Goal: Task Accomplishment & Management: Use online tool/utility

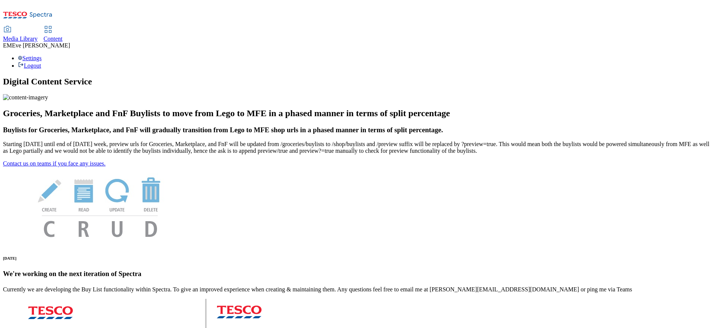
click at [63, 35] on span "Content" at bounding box center [53, 38] width 19 height 6
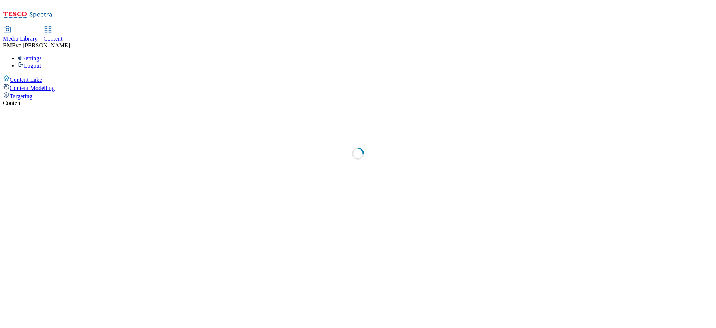
select select "ghs-uk"
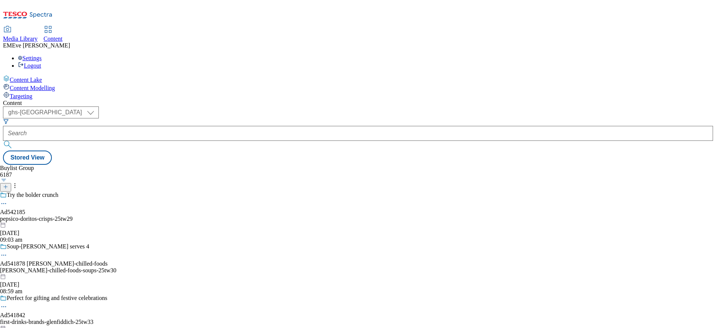
click at [8, 184] on icon at bounding box center [5, 186] width 5 height 5
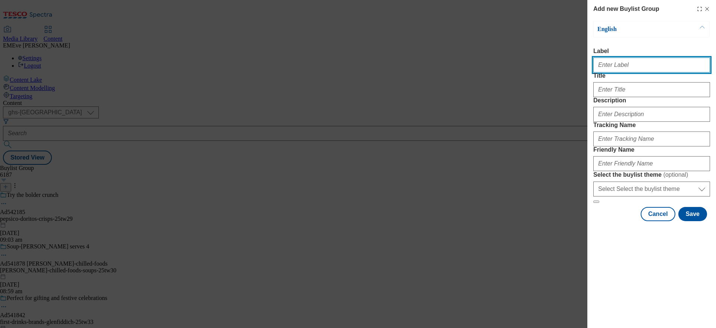
click at [613, 71] on input "Label" at bounding box center [652, 64] width 117 height 15
type input "Ad541967"
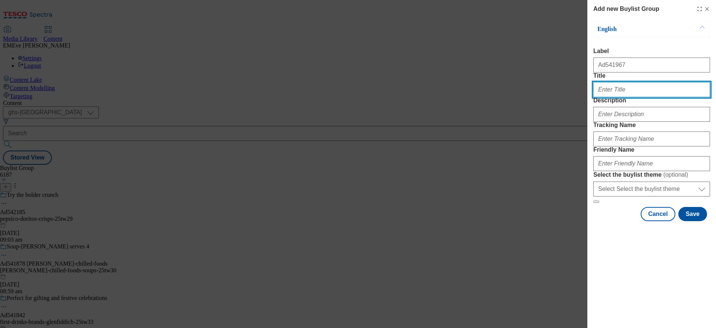
click at [653, 97] on input "Title" at bounding box center [652, 89] width 117 height 15
type input "B"
type input "w"
type input "When two icons meet"
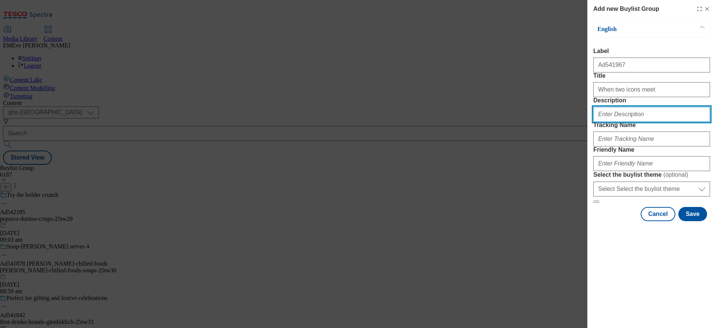
click at [639, 122] on input "Description" at bounding box center [652, 114] width 117 height 15
type input "Baileys 70cl"
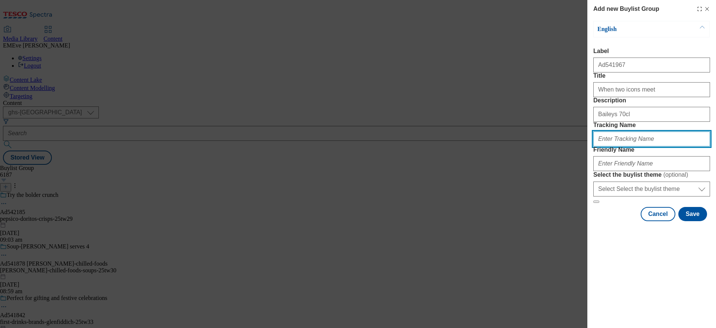
click at [607, 146] on input "Tracking Name" at bounding box center [652, 138] width 117 height 15
type input "dh_ad541967"
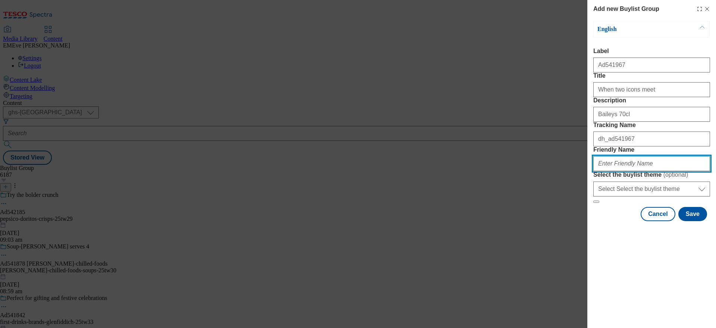
click at [622, 171] on input "Friendly Name" at bounding box center [652, 163] width 117 height 15
type input "diageo-baileys-teaser-25tw29"
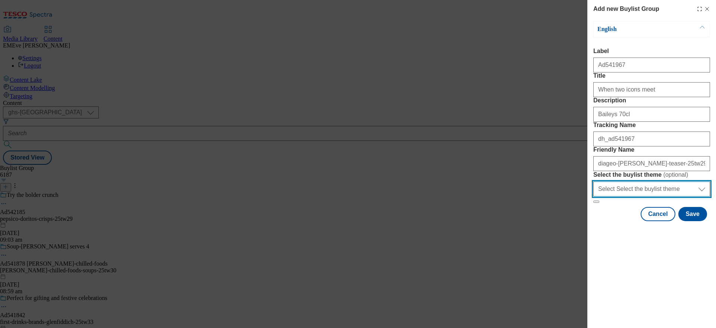
click at [636, 196] on select "Select Select the buylist theme default fandf" at bounding box center [652, 188] width 117 height 15
select select "default"
click at [594, 196] on select "Select Select the buylist theme default fandf" at bounding box center [652, 188] width 117 height 15
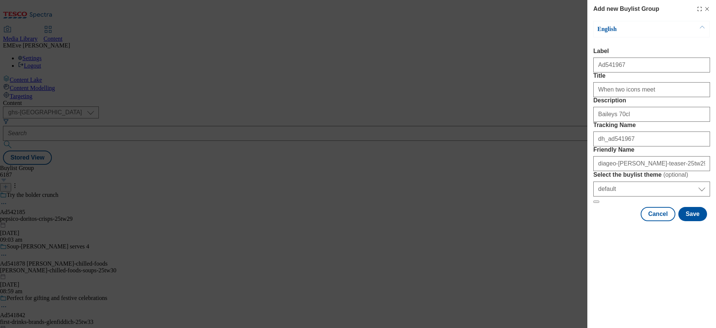
click at [650, 203] on form "Label Ad541967 Title When two icons meet Description Baileys 70cl Tracking Name…" at bounding box center [652, 125] width 117 height 155
click at [657, 196] on select "Select Select the buylist theme default fandf" at bounding box center [652, 188] width 117 height 15
select select "Modal"
click at [594, 196] on select "Select Select the buylist theme default fandf" at bounding box center [652, 188] width 117 height 15
click at [698, 221] on button "Save" at bounding box center [693, 214] width 29 height 14
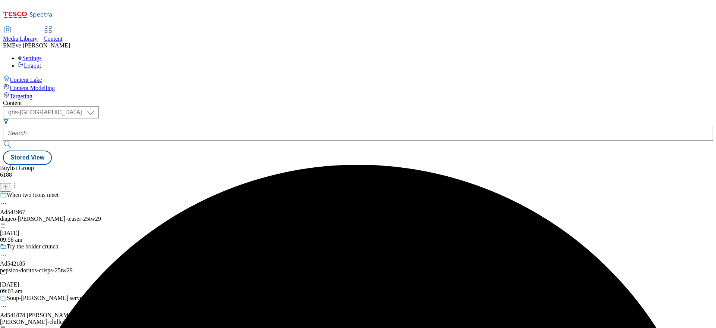
click at [162, 191] on div "When two icons meet Ad541967 diageo-baileys-teaser-25tw29 9 Sept 2025 09:58 am" at bounding box center [81, 216] width 162 height 51
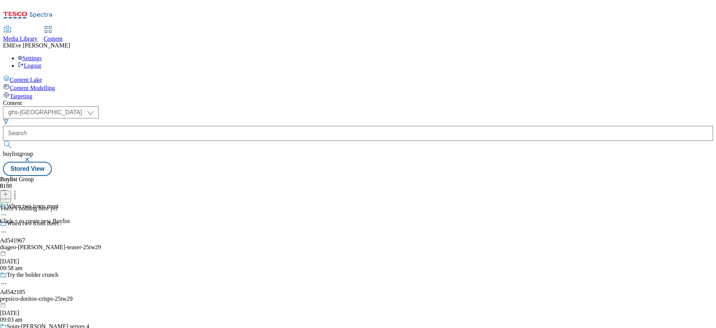
click at [11, 190] on button at bounding box center [5, 194] width 11 height 9
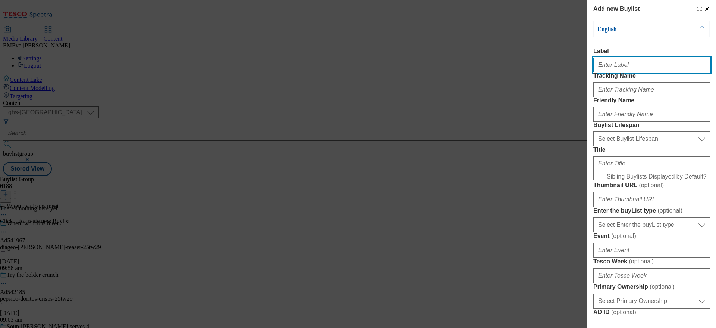
click at [607, 66] on input "Label" at bounding box center [652, 64] width 117 height 15
type input "Ad541967"
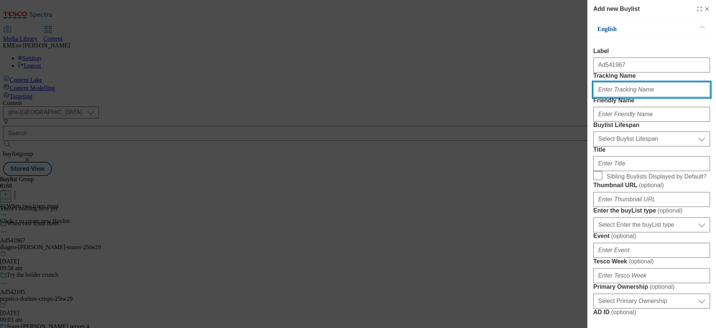
click at [637, 97] on input "Tracking Name" at bounding box center [652, 89] width 117 height 15
type input "dh_ad541967"
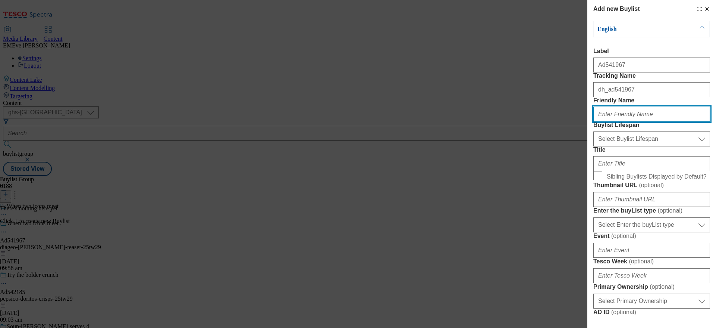
click at [636, 122] on input "Friendly Name" at bounding box center [652, 114] width 117 height 15
type input "diageo-baileys-teaser-25tw29"
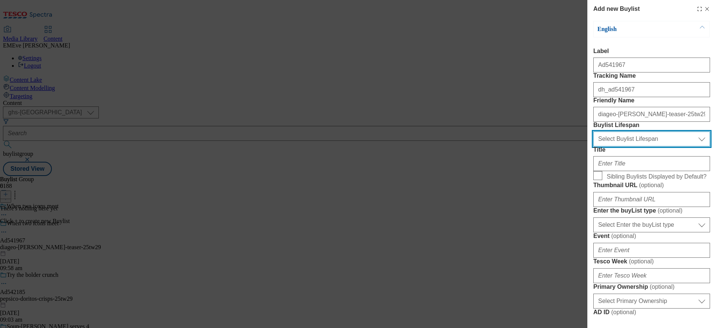
click at [647, 146] on select "Select Buylist Lifespan evergreen seasonal tactical" at bounding box center [652, 138] width 117 height 15
select select "tactical"
click at [594, 146] on select "Select Buylist Lifespan evergreen seasonal tactical" at bounding box center [652, 138] width 117 height 15
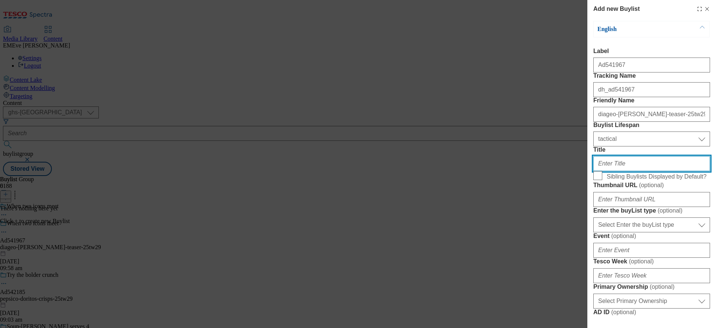
click at [633, 171] on input "Title" at bounding box center [652, 163] width 117 height 15
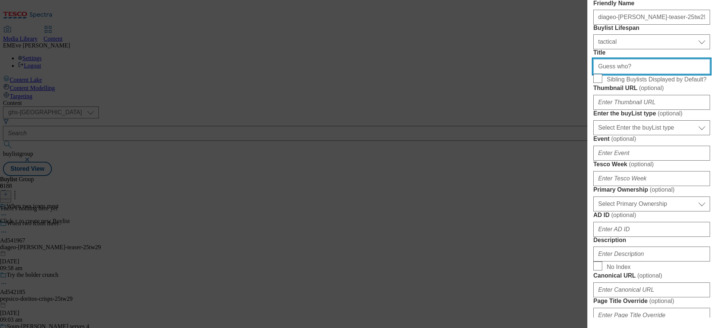
scroll to position [112, 0]
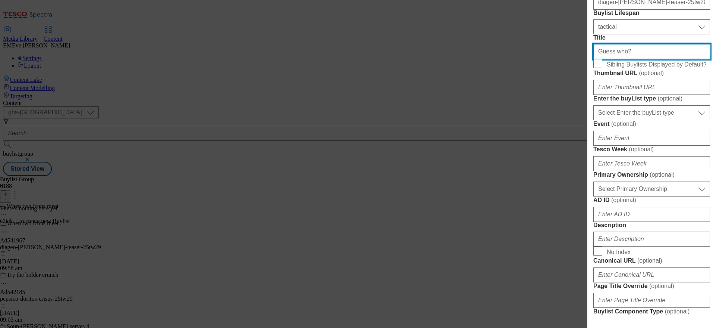
type input "Guess who?"
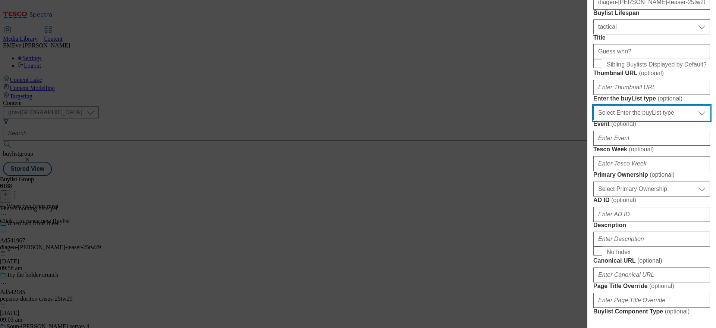
click at [652, 120] on select "Select Enter the buyList type event supplier funded long term >4 weeks supplier…" at bounding box center [652, 112] width 117 height 15
select select "supplier funded short term 1-3 weeks"
click at [594, 120] on select "Select Enter the buyList type event supplier funded long term >4 weeks supplier…" at bounding box center [652, 112] width 117 height 15
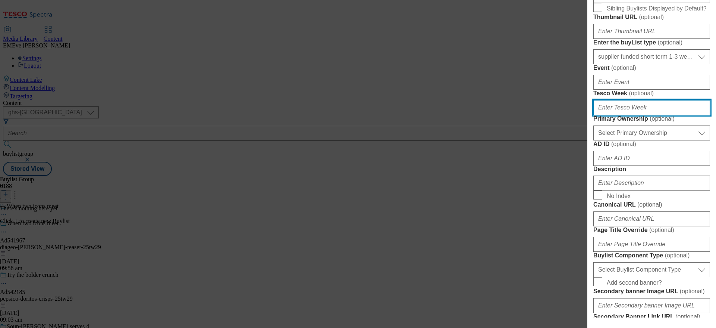
click at [632, 115] on input "Tesco Week ( optional )" at bounding box center [652, 107] width 117 height 15
type input "29"
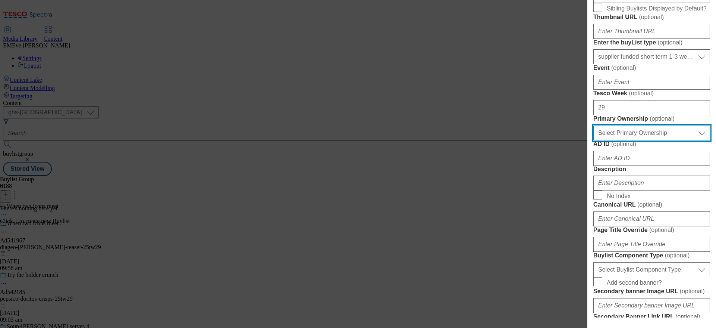
click at [635, 140] on select "Select Primary Ownership tesco dunnhumby" at bounding box center [652, 132] width 117 height 15
select select "dunnhumby"
click at [594, 140] on select "Select Primary Ownership tesco dunnhumby" at bounding box center [652, 132] width 117 height 15
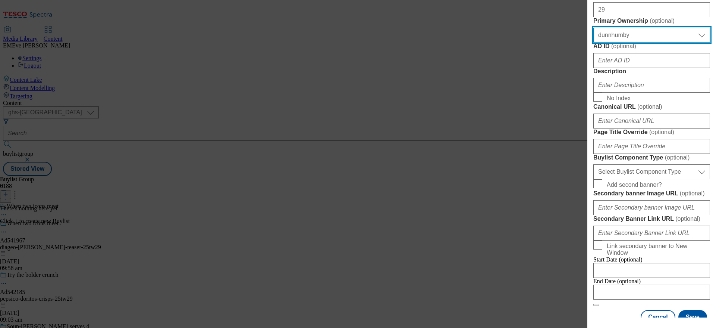
scroll to position [280, 0]
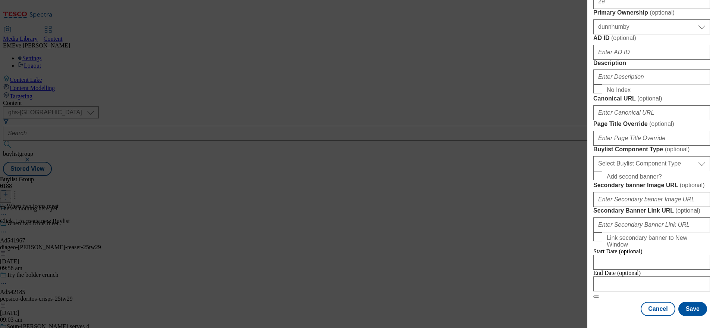
click at [639, 227] on form "Label Ad541967 Tracking Name dh_ad541967 Friendly Name diageo-baileys-teaser-25…" at bounding box center [652, 36] width 117 height 524
click at [640, 84] on input "Description" at bounding box center [652, 76] width 117 height 15
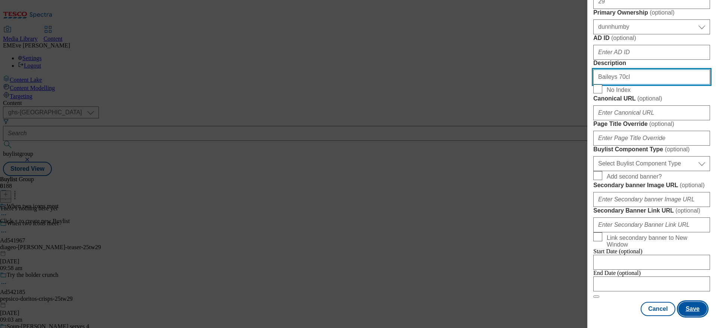
type input "Baileys 70cl"
click at [682, 302] on button "Save" at bounding box center [693, 308] width 29 height 14
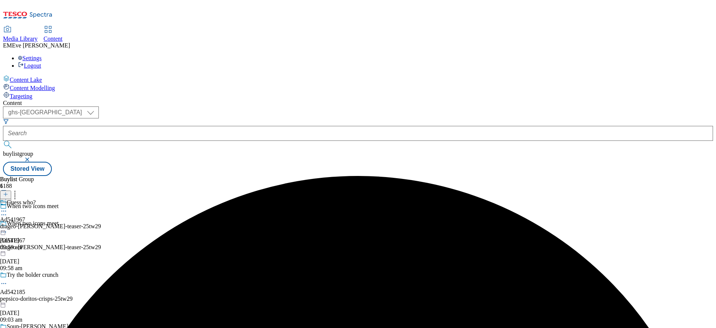
click at [101, 199] on div "Guess who?" at bounding box center [50, 207] width 101 height 17
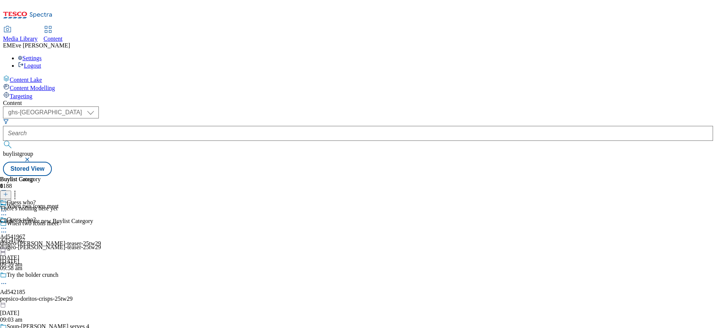
click at [6, 192] on line at bounding box center [6, 194] width 0 height 4
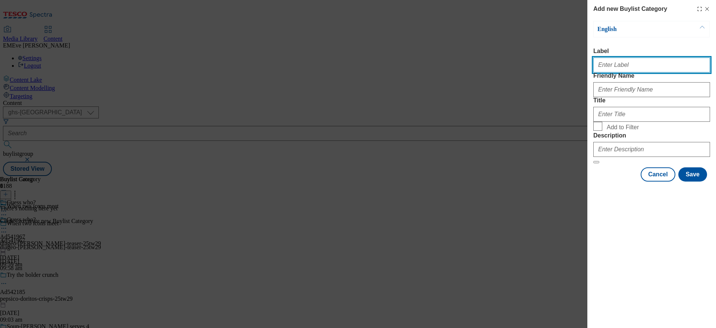
click at [641, 65] on input "Label" at bounding box center [652, 64] width 117 height 15
type input "Ad541967"
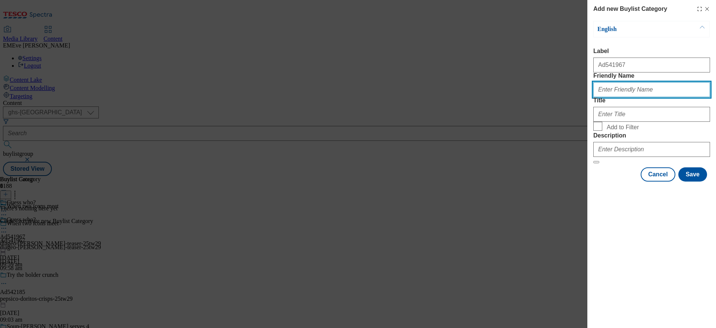
click at [642, 97] on input "Friendly Name" at bounding box center [652, 89] width 117 height 15
type input "diageo-baileys-teaser-25tw29"
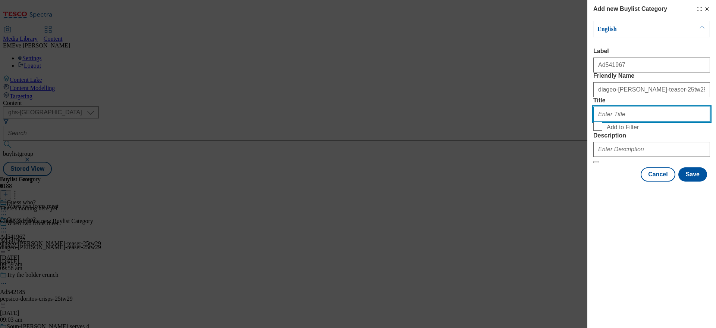
click at [637, 122] on input "Title" at bounding box center [652, 114] width 117 height 15
type input "Baileys"
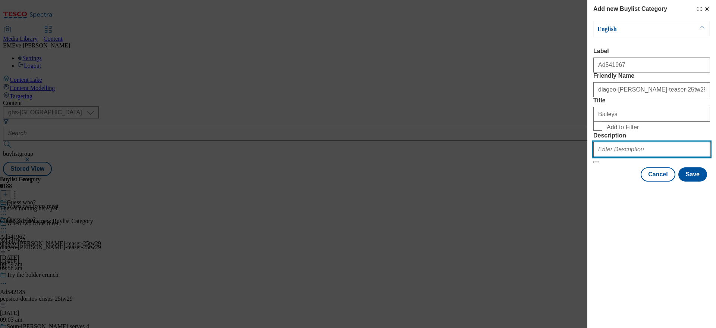
click at [628, 157] on input "Description" at bounding box center [652, 149] width 117 height 15
type input "Baileys 70cl"
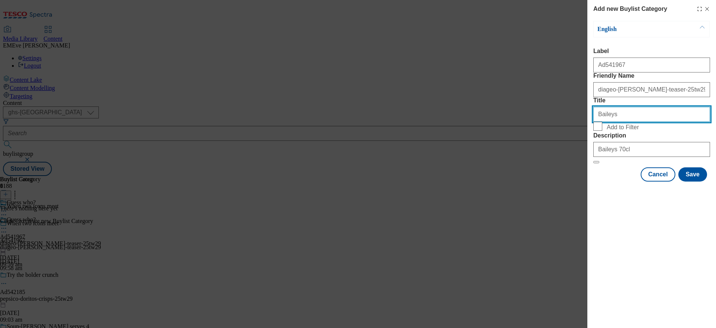
click at [645, 122] on input "Baileys" at bounding box center [652, 114] width 117 height 15
type input "Guess who?"
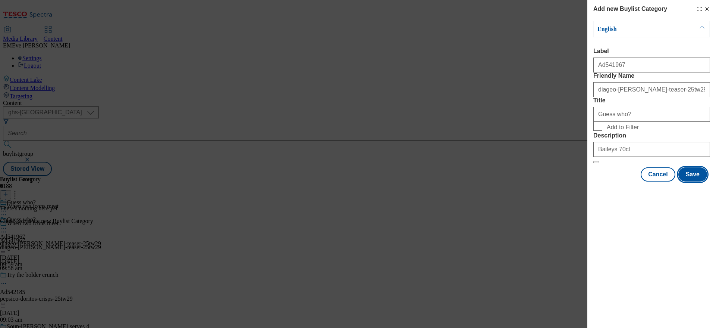
click at [686, 181] on button "Save" at bounding box center [693, 174] width 29 height 14
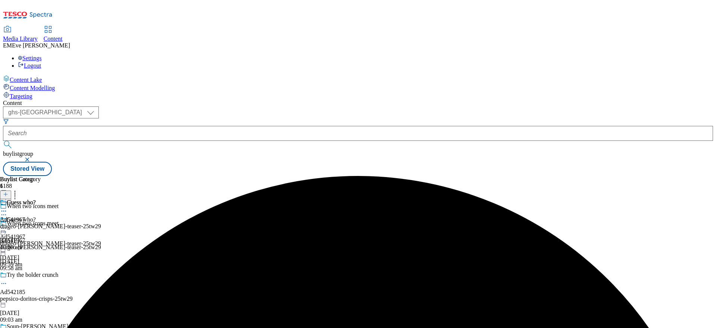
click at [101, 199] on div "Guess who?" at bounding box center [50, 207] width 101 height 17
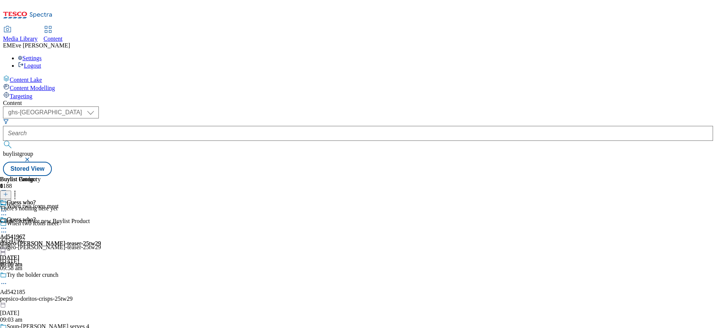
click at [11, 190] on button at bounding box center [5, 194] width 11 height 9
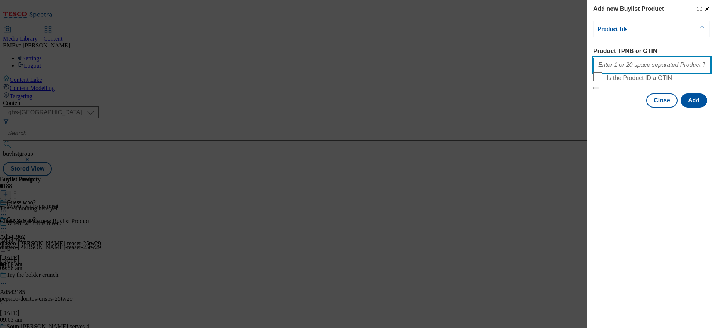
click at [647, 72] on input "Product TPNB or GTIN" at bounding box center [652, 64] width 117 height 15
paste input "74847072 91824338 92058477 50239120 50403093 51732571 64950298 72464458 8831767…"
type input "74847072 91824338 92058477 50239120 50403093 51732571 64950298 72464458 8831767…"
click at [694, 107] on div "Product Ids Product TPNB or GTIN 74847072 91824338 92058477 50239120 50403093 5…" at bounding box center [652, 64] width 117 height 87
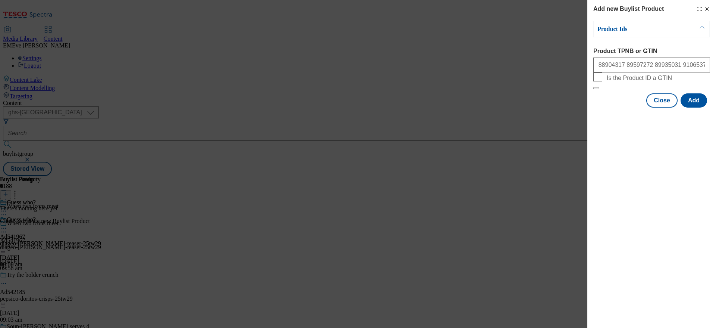
scroll to position [0, 0]
click at [697, 107] on button "Add" at bounding box center [694, 100] width 26 height 14
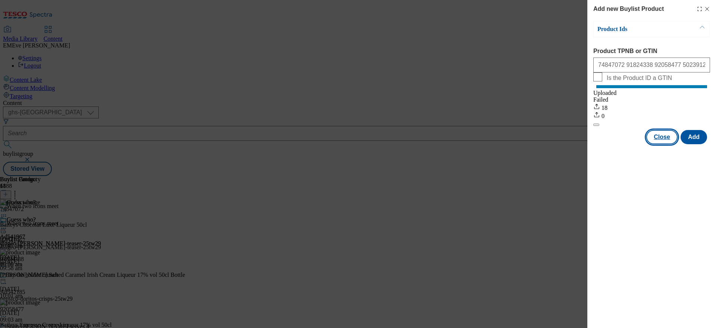
click at [661, 144] on button "Close" at bounding box center [662, 137] width 31 height 14
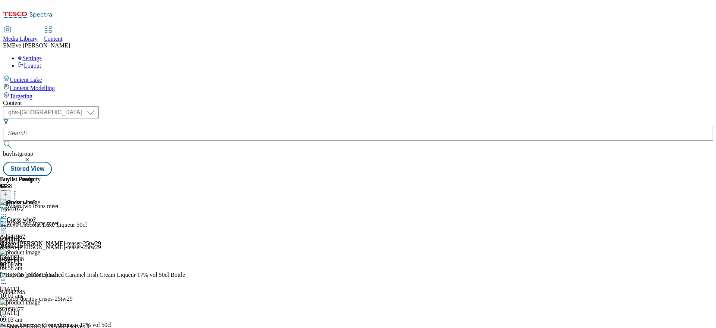
scroll to position [157, 0]
click at [6, 228] on circle at bounding box center [5, 228] width 1 height 1
click at [44, 273] on button "Preview" at bounding box center [29, 277] width 29 height 9
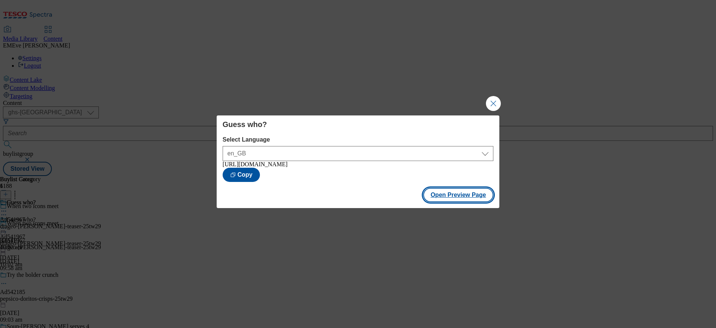
click at [452, 197] on button "Open Preview Page" at bounding box center [458, 195] width 71 height 14
click at [499, 96] on button "Close Modal" at bounding box center [493, 103] width 15 height 15
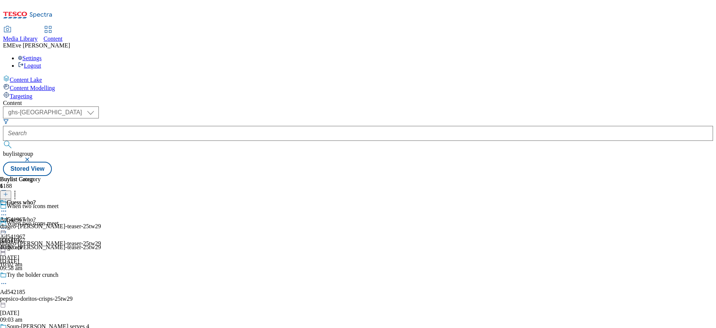
click at [7, 224] on icon at bounding box center [3, 227] width 7 height 7
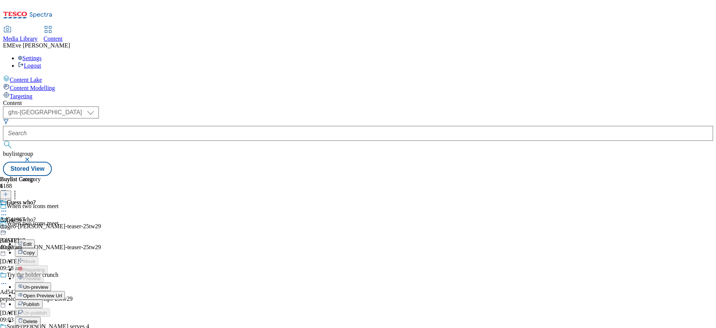
click at [40, 301] on span "Publish" at bounding box center [31, 304] width 16 height 6
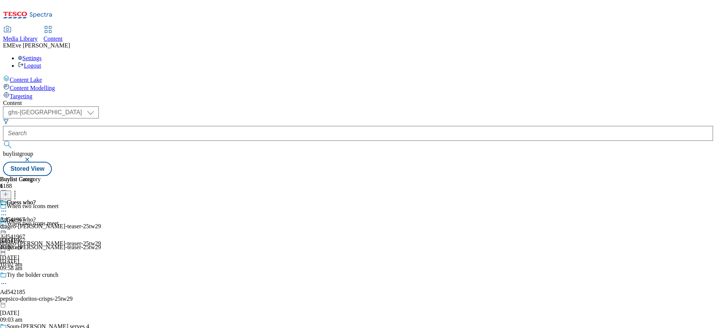
click at [7, 224] on icon at bounding box center [3, 227] width 7 height 7
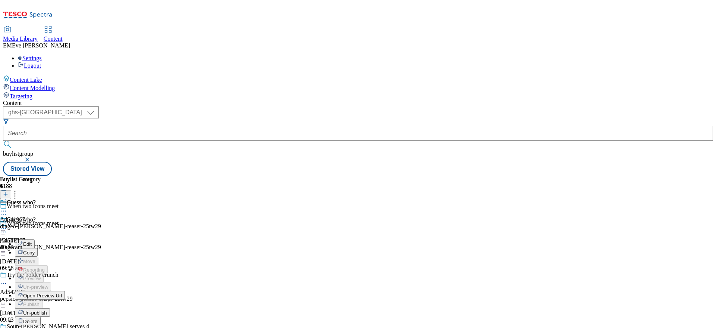
click at [62, 292] on span "Open Preview Url" at bounding box center [42, 295] width 39 height 6
